Goal: Find specific page/section: Find specific page/section

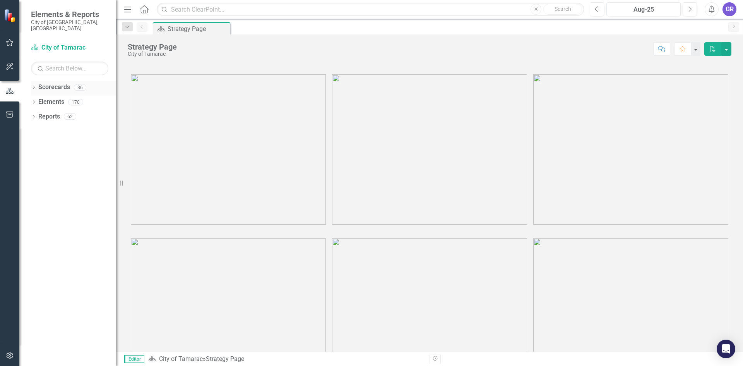
click at [34, 86] on icon "Dropdown" at bounding box center [33, 88] width 5 height 4
click at [37, 99] on icon "Dropdown" at bounding box center [38, 101] width 6 height 5
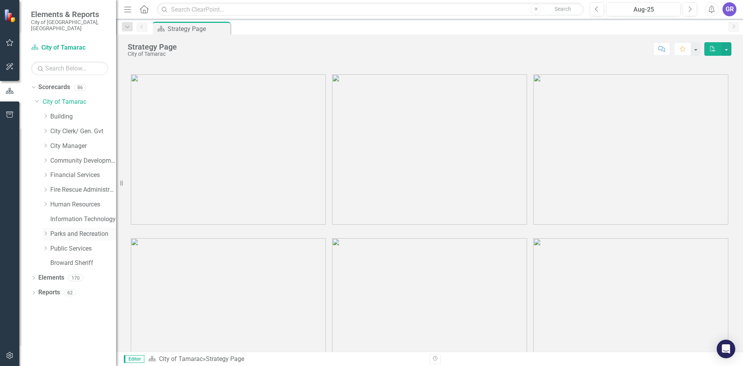
click at [47, 231] on icon "Dropdown" at bounding box center [46, 233] width 6 height 5
click at [63, 332] on link "Social Services" at bounding box center [87, 336] width 58 height 9
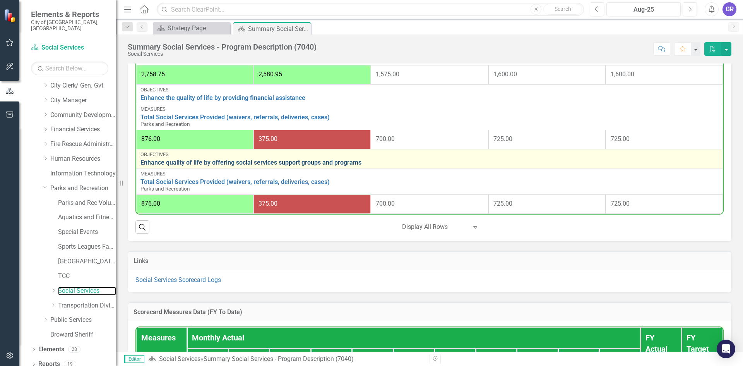
scroll to position [580, 0]
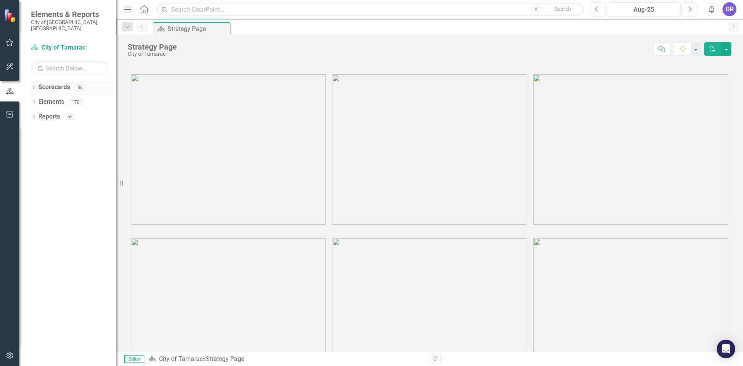
click at [35, 85] on icon at bounding box center [34, 86] width 2 height 3
click at [36, 99] on icon "Dropdown" at bounding box center [38, 101] width 6 height 5
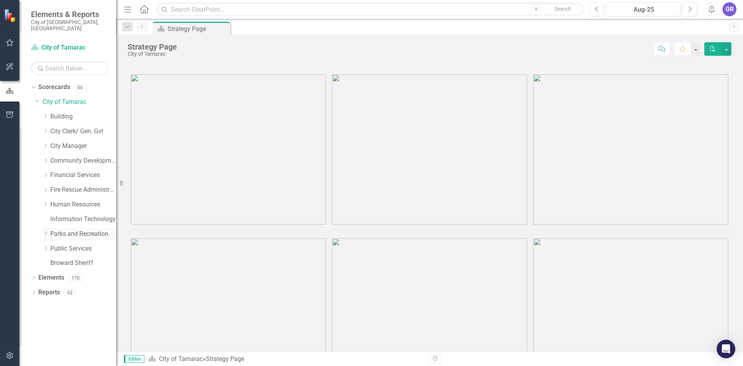
click at [46, 231] on icon "Dropdown" at bounding box center [46, 233] width 6 height 5
click at [55, 333] on icon "Dropdown" at bounding box center [53, 335] width 6 height 5
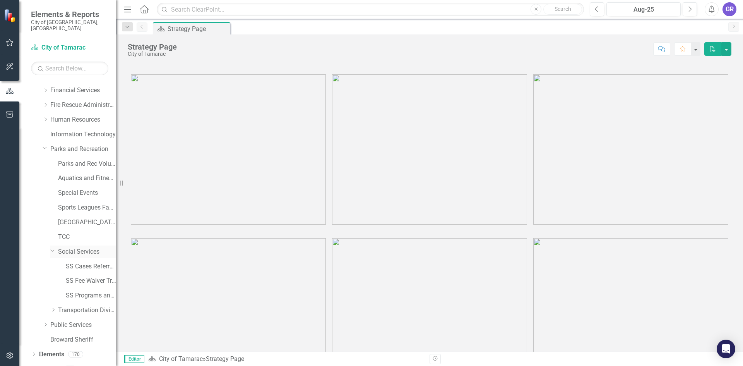
scroll to position [90, 0]
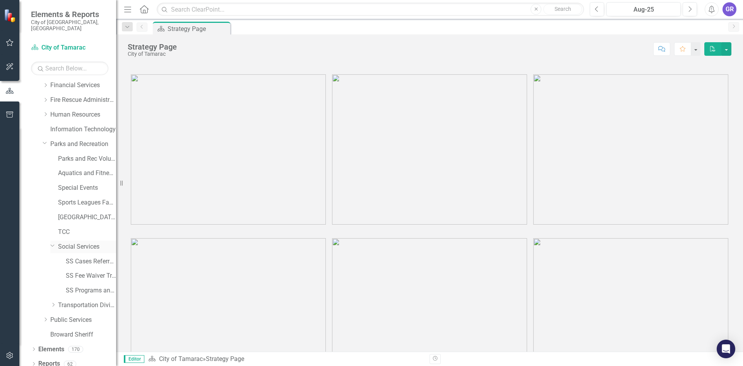
click at [88, 242] on link "Social Services" at bounding box center [87, 246] width 58 height 9
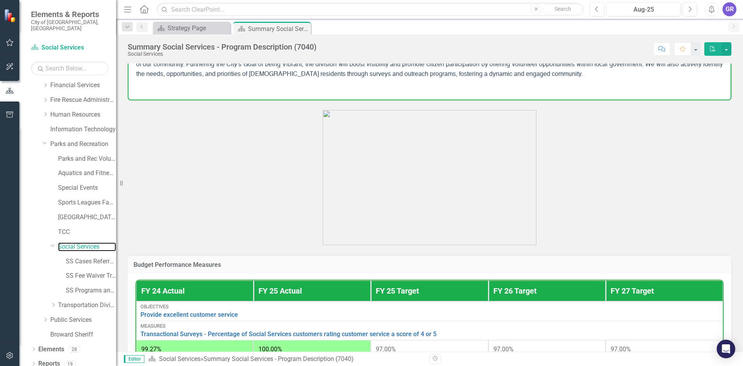
scroll to position [503, 0]
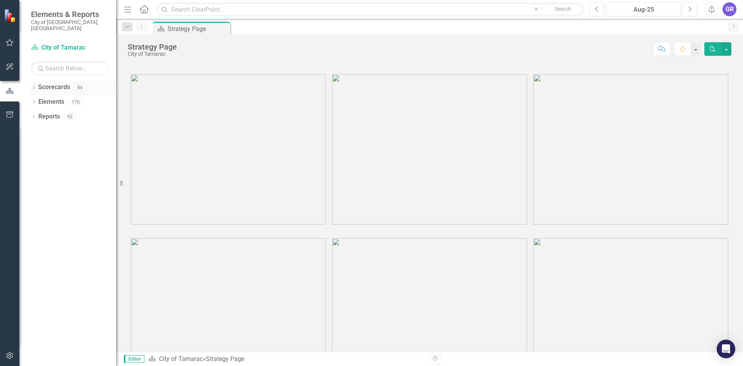
click at [35, 85] on icon at bounding box center [34, 86] width 2 height 3
click at [39, 99] on icon "Dropdown" at bounding box center [38, 101] width 6 height 5
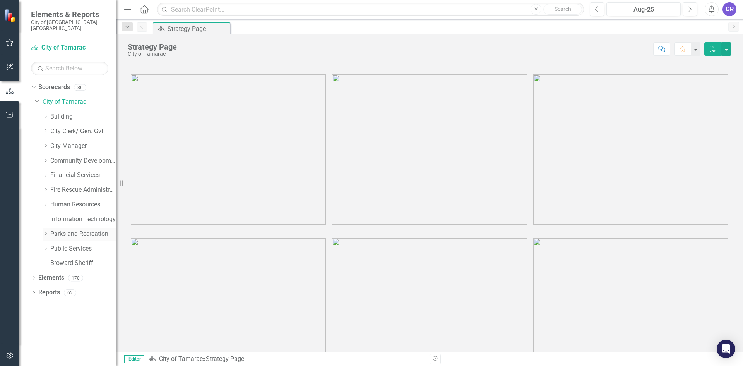
click at [46, 231] on icon "Dropdown" at bounding box center [46, 233] width 6 height 5
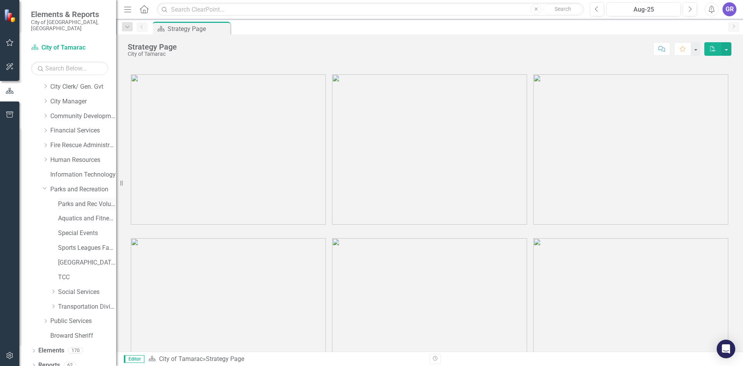
scroll to position [46, 0]
click at [61, 286] on link "Social Services" at bounding box center [87, 290] width 58 height 9
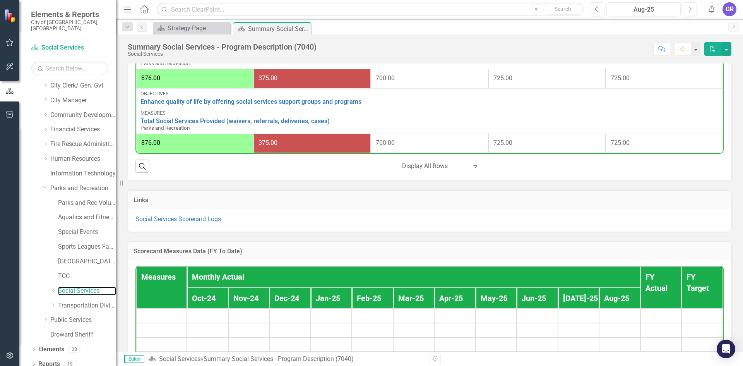
scroll to position [653, 0]
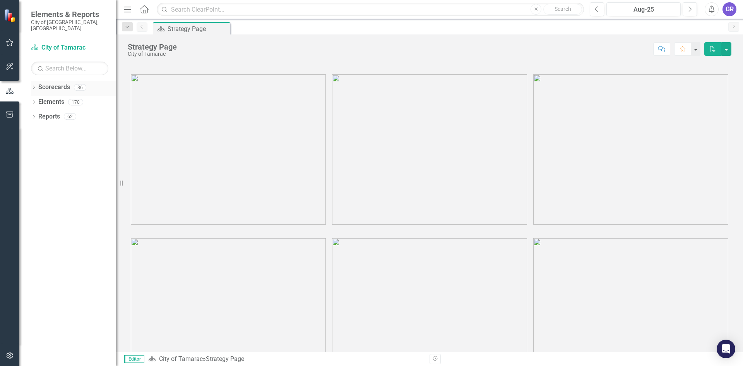
click at [34, 86] on icon "Dropdown" at bounding box center [33, 88] width 5 height 4
click at [39, 99] on icon "Dropdown" at bounding box center [38, 101] width 6 height 5
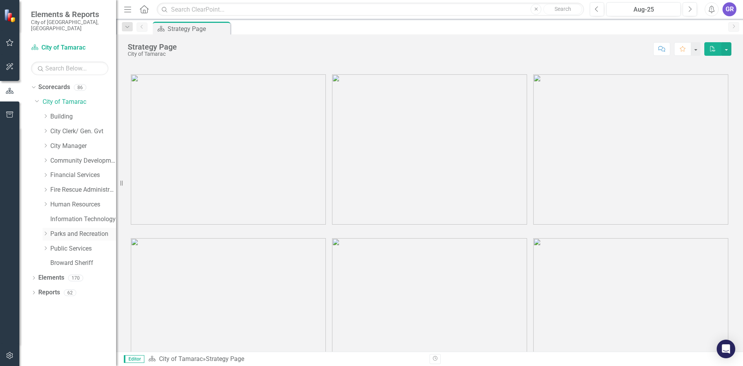
click at [46, 231] on icon "Dropdown" at bounding box center [46, 233] width 6 height 5
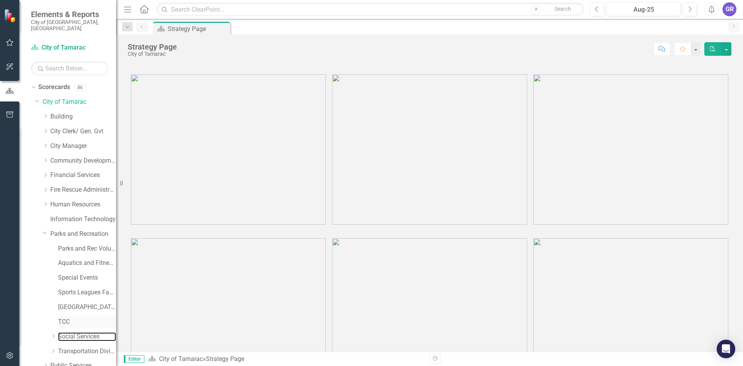
drag, startPoint x: 75, startPoint y: 330, endPoint x: 101, endPoint y: 315, distance: 29.5
click at [75, 332] on link "Social Services" at bounding box center [87, 336] width 58 height 9
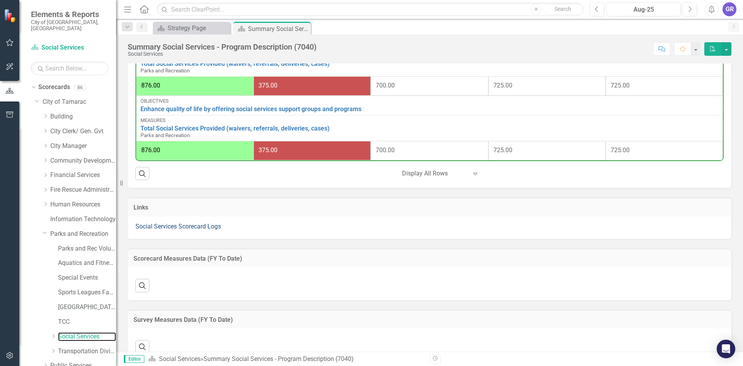
scroll to position [542, 0]
